Goal: Task Accomplishment & Management: Use online tool/utility

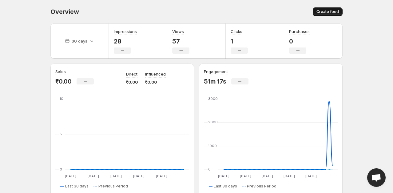
click at [331, 13] on span "Create feed" at bounding box center [328, 11] width 22 height 5
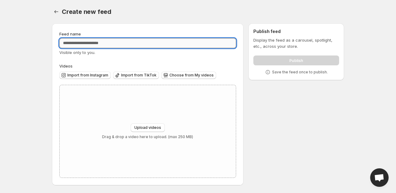
click at [106, 46] on input "Feed name" at bounding box center [147, 43] width 177 height 10
type input "**********"
click at [197, 74] on span "Choose from My videos" at bounding box center [192, 75] width 44 height 5
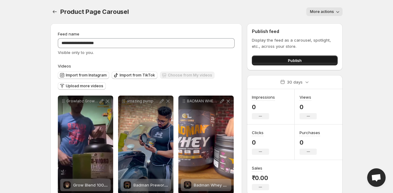
click at [267, 59] on button "Publish" at bounding box center [295, 60] width 86 height 10
click at [289, 62] on span "Publish" at bounding box center [295, 60] width 14 height 6
click at [285, 63] on button "Publish" at bounding box center [295, 60] width 86 height 10
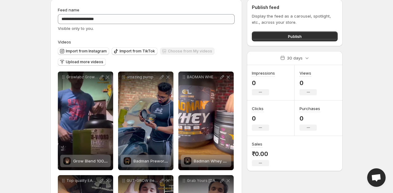
scroll to position [31, 0]
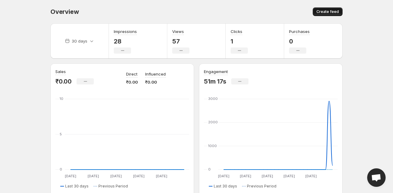
click at [331, 9] on span "Create feed" at bounding box center [328, 11] width 22 height 5
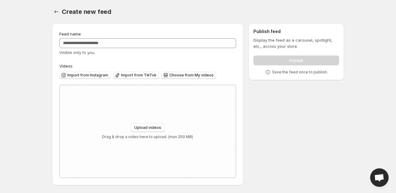
click at [191, 75] on span "Choose from My videos" at bounding box center [192, 75] width 44 height 5
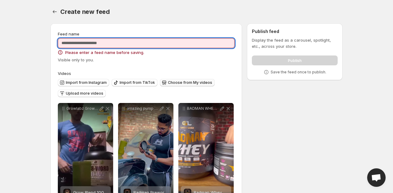
click at [104, 42] on input "Feed name" at bounding box center [146, 43] width 177 height 10
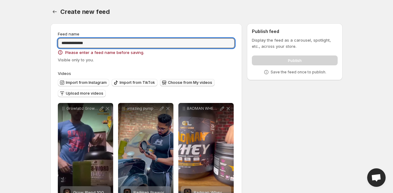
type input "**********"
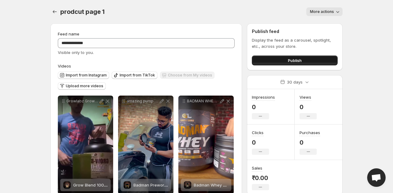
click at [287, 57] on button "Publish" at bounding box center [295, 60] width 86 height 10
click at [313, 13] on span "More actions" at bounding box center [322, 11] width 24 height 5
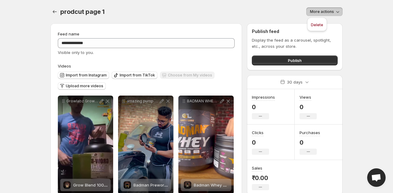
click at [313, 13] on span "More actions" at bounding box center [322, 11] width 24 height 5
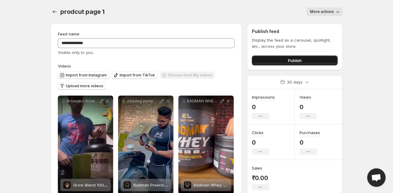
click at [278, 56] on button "Publish" at bounding box center [295, 60] width 86 height 10
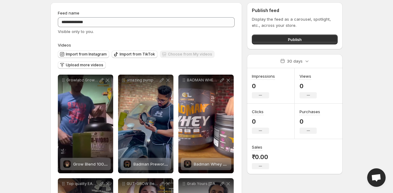
scroll to position [31, 0]
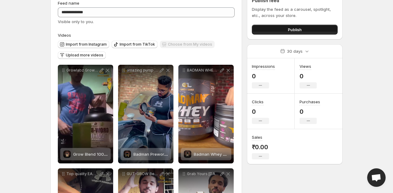
click at [289, 29] on span "Publish" at bounding box center [295, 29] width 14 height 6
